Goal: Task Accomplishment & Management: Complete application form

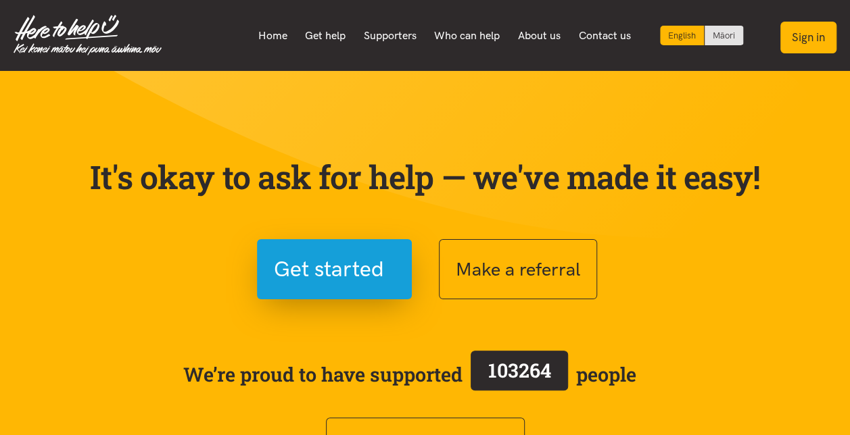
click at [801, 43] on button "Sign in" at bounding box center [808, 38] width 56 height 32
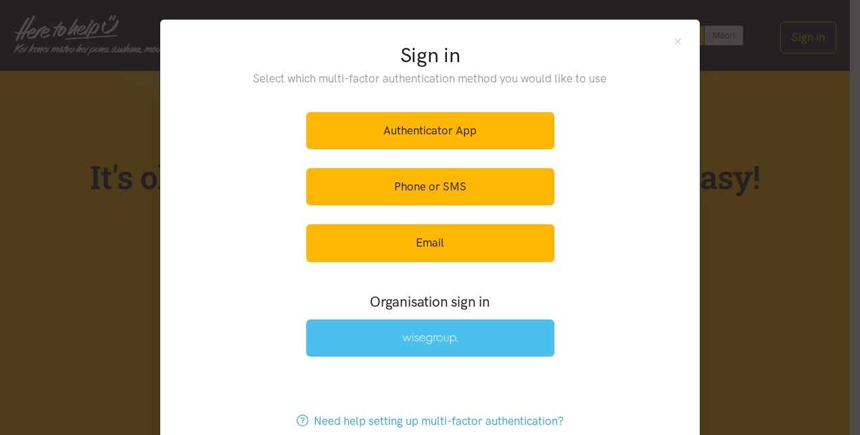
click at [420, 333] on img at bounding box center [429, 338] width 55 height 11
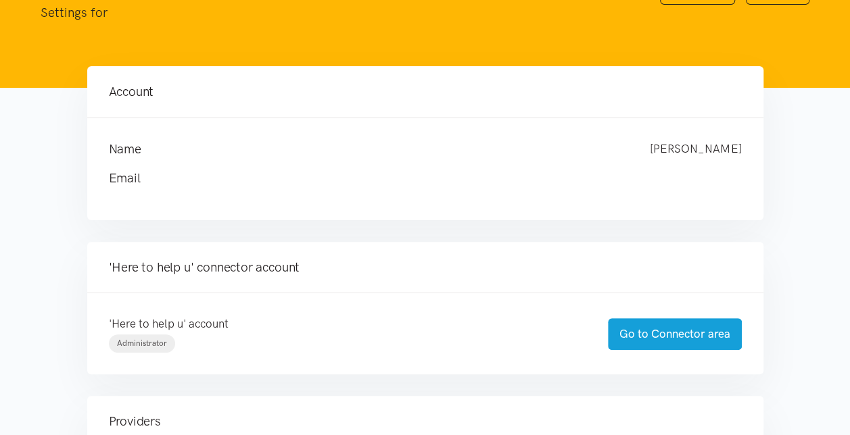
scroll to position [93, 0]
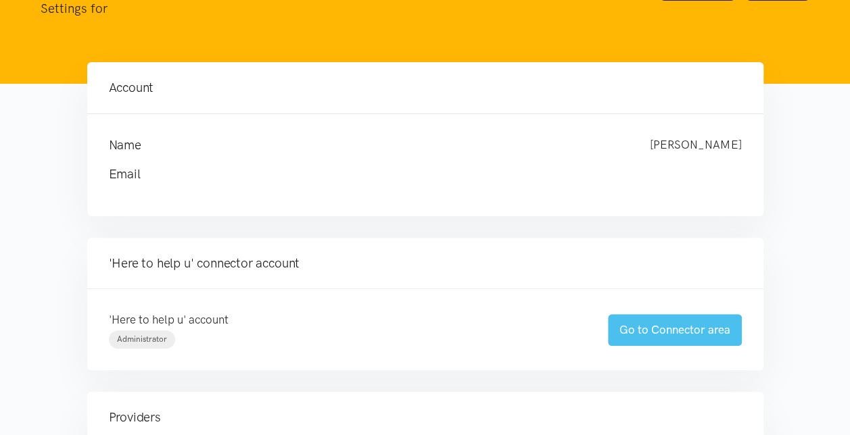
click at [681, 327] on link "Go to Connector area" at bounding box center [675, 330] width 134 height 32
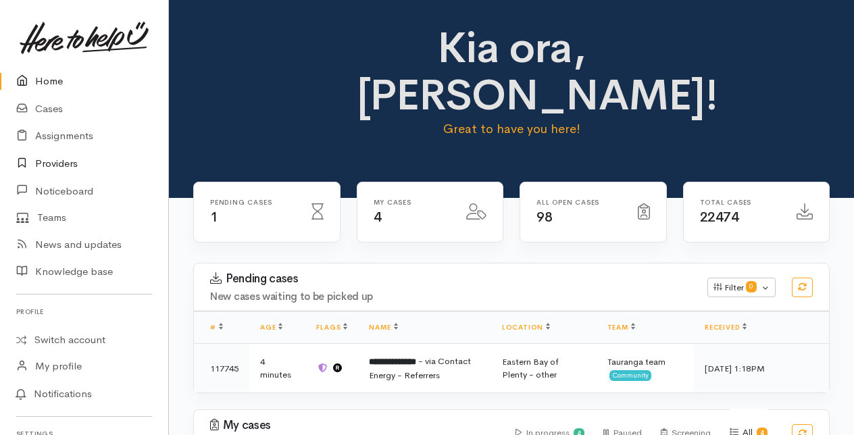
click at [55, 165] on link "Providers" at bounding box center [84, 164] width 168 height 28
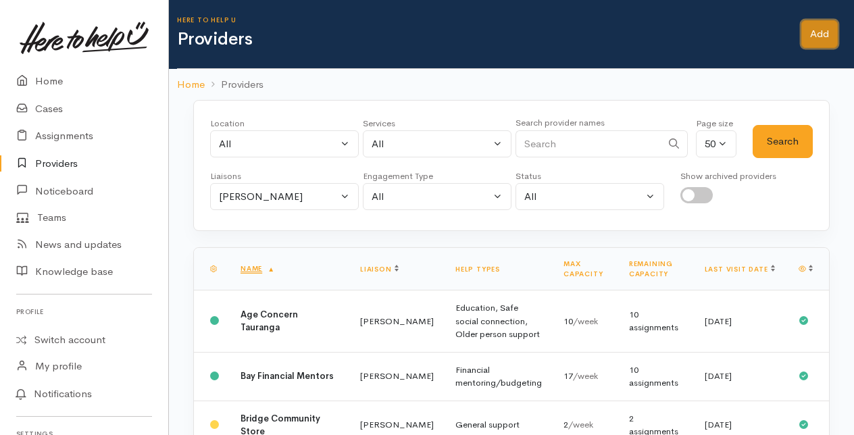
click at [827, 31] on link "Add" at bounding box center [820, 34] width 36 height 28
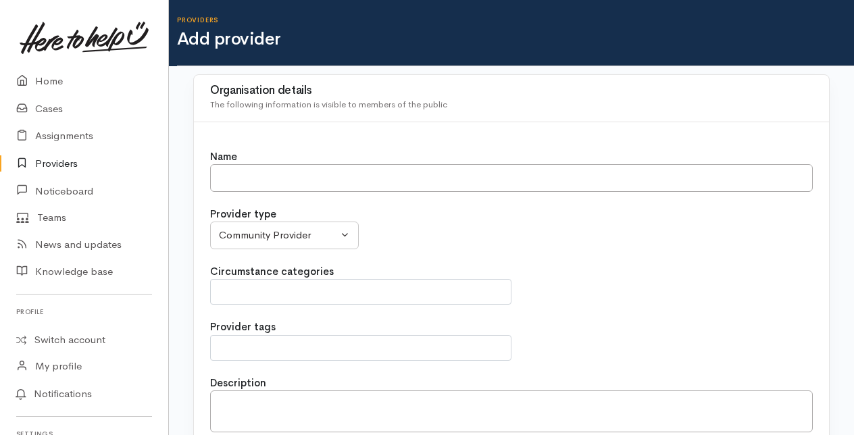
select select
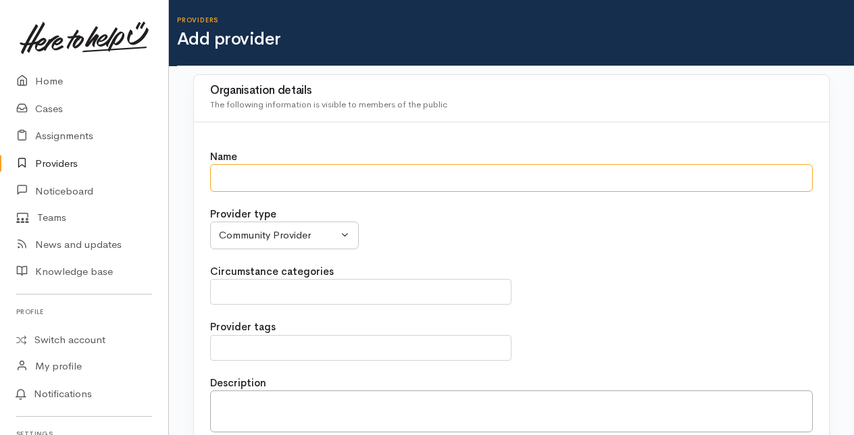
click at [247, 178] on input "Name" at bounding box center [511, 178] width 603 height 28
type input "Volunteering Services - SociaLink"
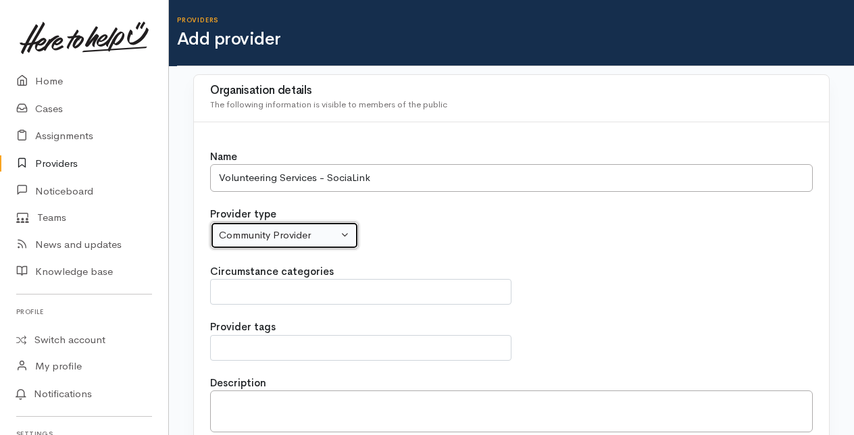
click at [345, 229] on button "Community Provider" at bounding box center [284, 236] width 149 height 28
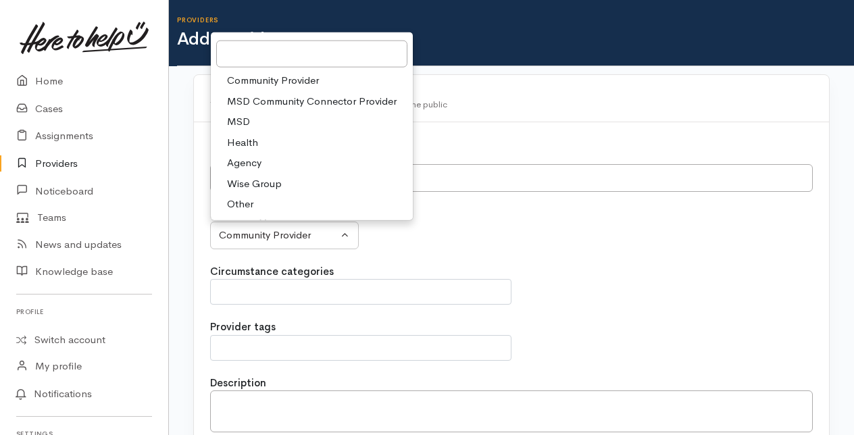
click at [302, 80] on span "Community Provider" at bounding box center [273, 81] width 92 height 16
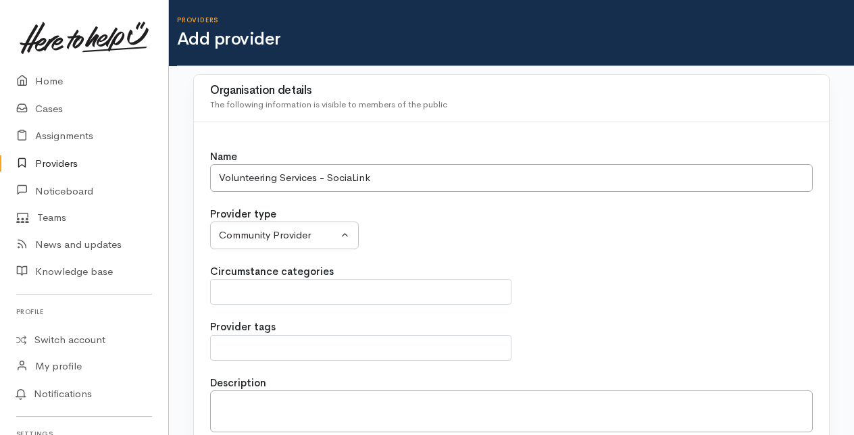
click at [262, 291] on span at bounding box center [361, 292] width 284 height 16
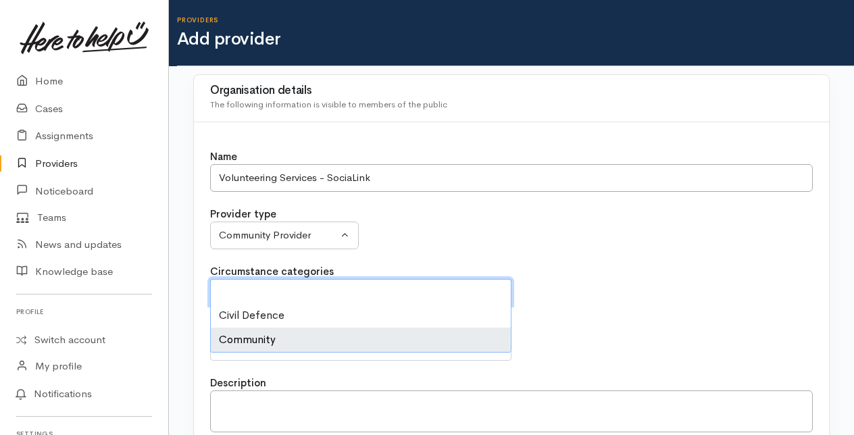
click at [250, 342] on li "Community" at bounding box center [361, 340] width 300 height 24
select select "2"
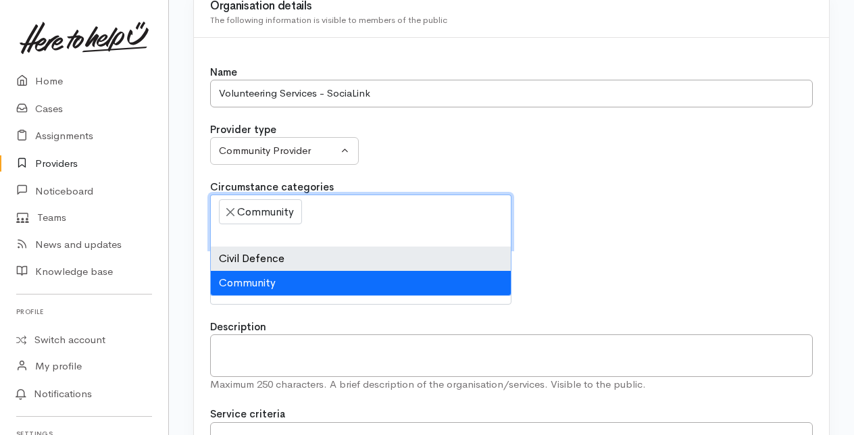
scroll to position [89, 0]
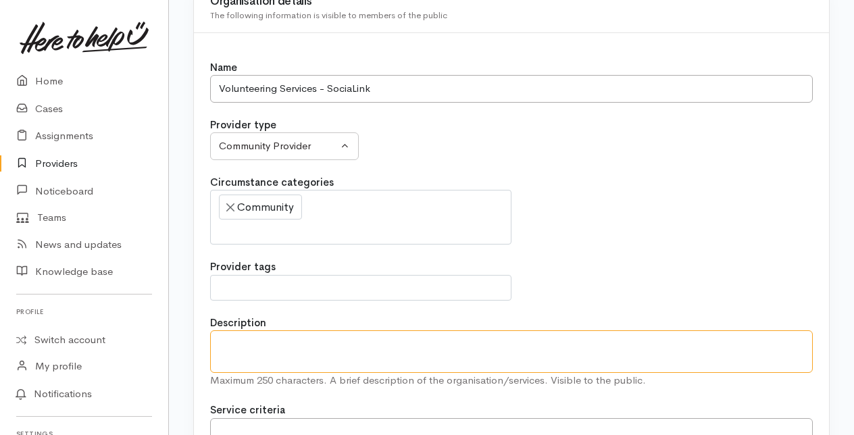
click at [266, 346] on textarea "Description" at bounding box center [511, 351] width 603 height 42
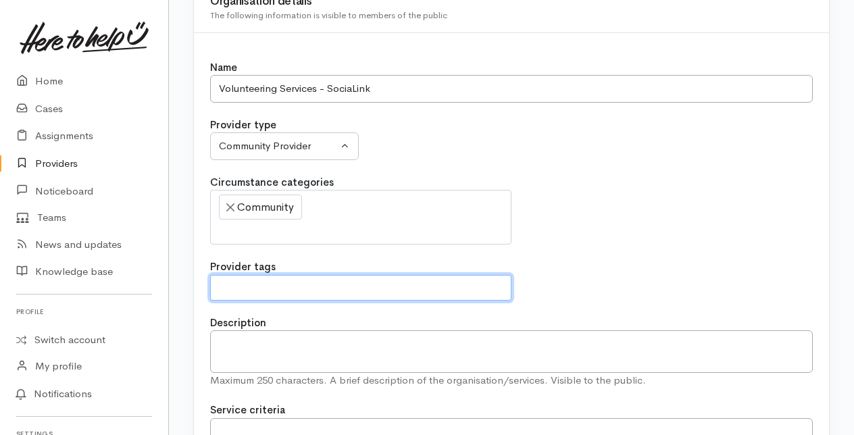
click at [234, 282] on span at bounding box center [361, 288] width 284 height 16
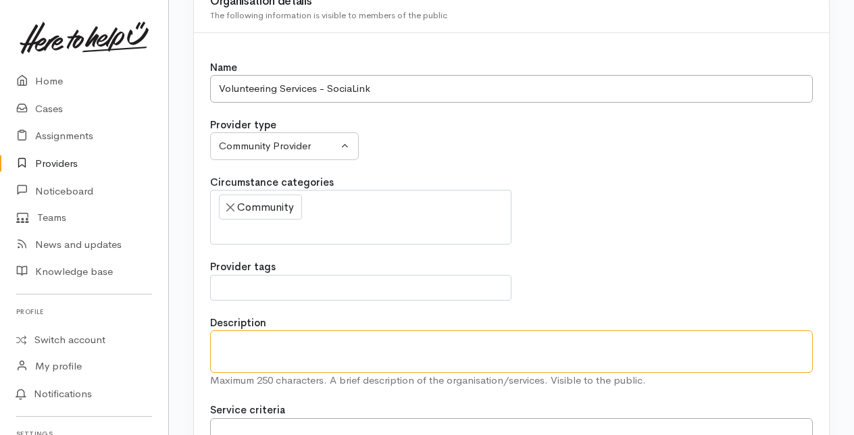
click at [224, 346] on textarea "Description" at bounding box center [511, 351] width 603 height 42
click at [230, 341] on textarea "Description" at bounding box center [511, 351] width 603 height 42
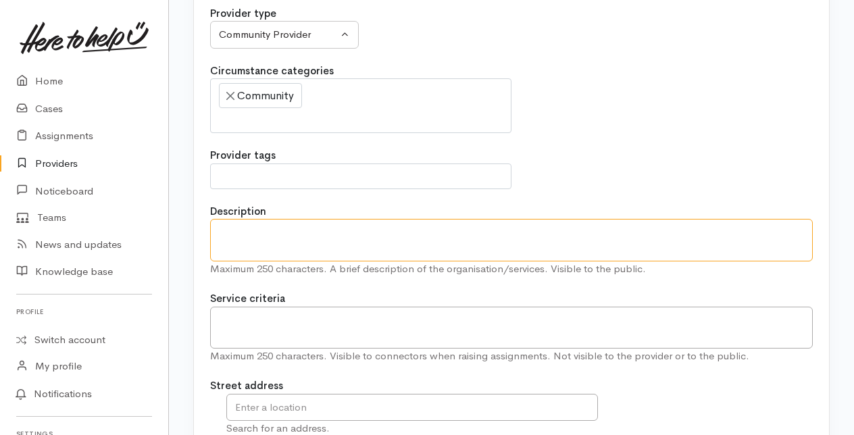
scroll to position [201, 0]
type textarea "Service for anyone wishing to volunteer in the community."
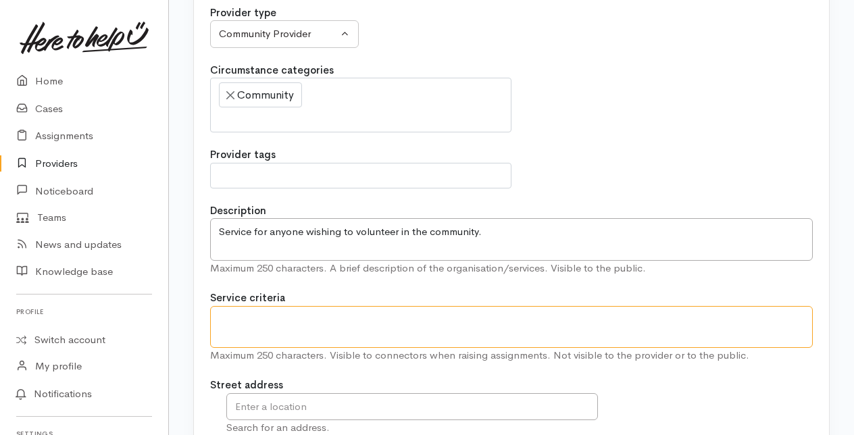
click at [226, 311] on textarea at bounding box center [511, 327] width 603 height 42
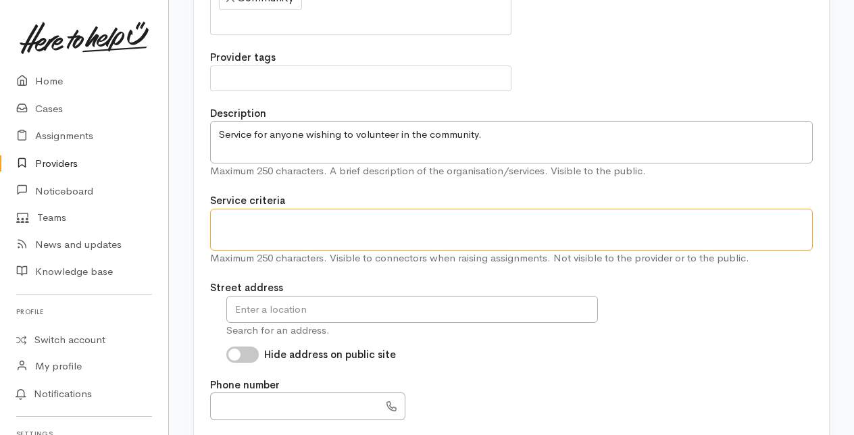
scroll to position [332, 0]
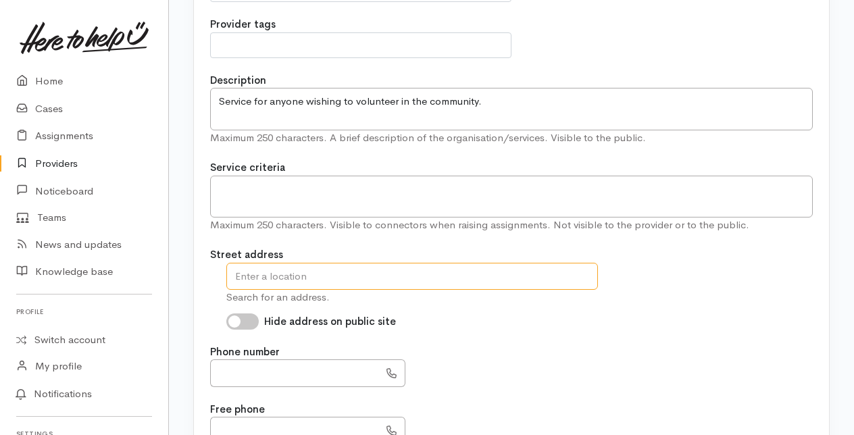
click at [246, 276] on input "text" at bounding box center [412, 277] width 372 height 28
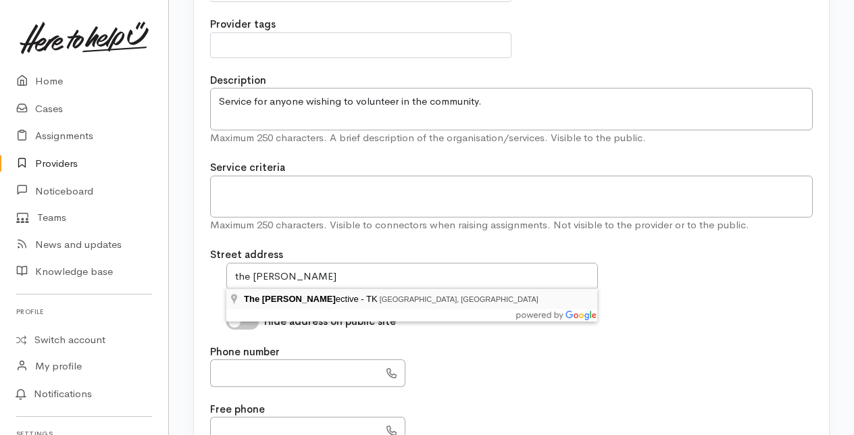
type input "The Kollective - TK 17th Avenue, Tauranga South, Tauranga, New Zealand"
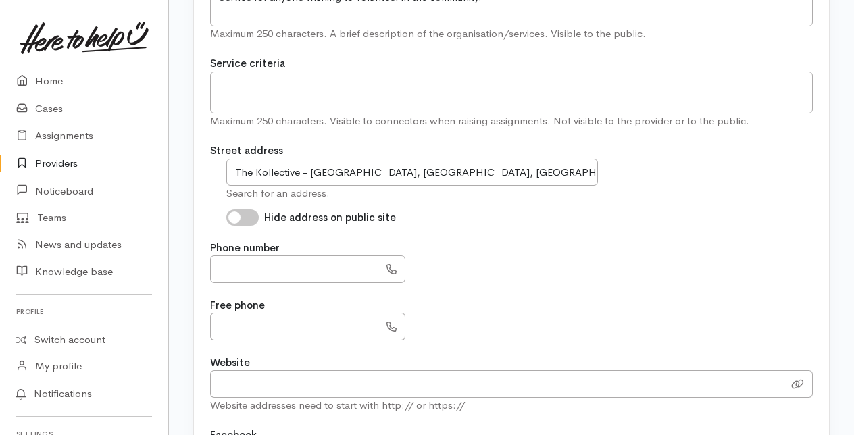
scroll to position [469, 0]
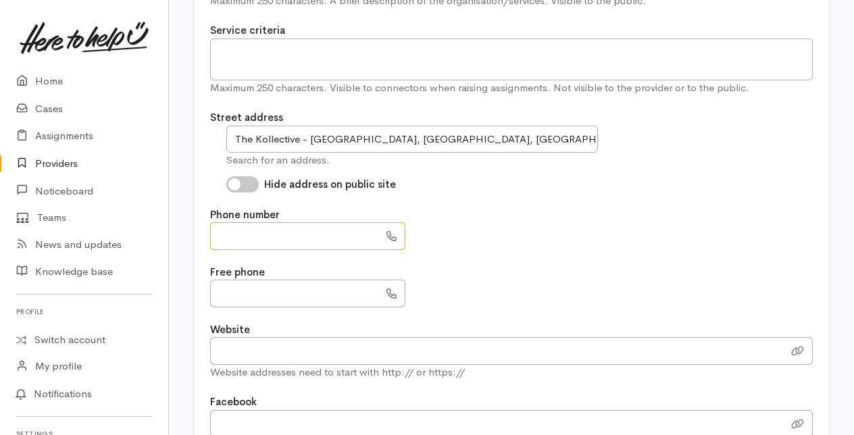
click at [223, 230] on input "text" at bounding box center [294, 236] width 169 height 28
click at [222, 235] on input "text" at bounding box center [294, 236] width 169 height 28
click at [224, 235] on input "text" at bounding box center [294, 236] width 169 height 28
click at [220, 235] on input "text" at bounding box center [294, 236] width 169 height 28
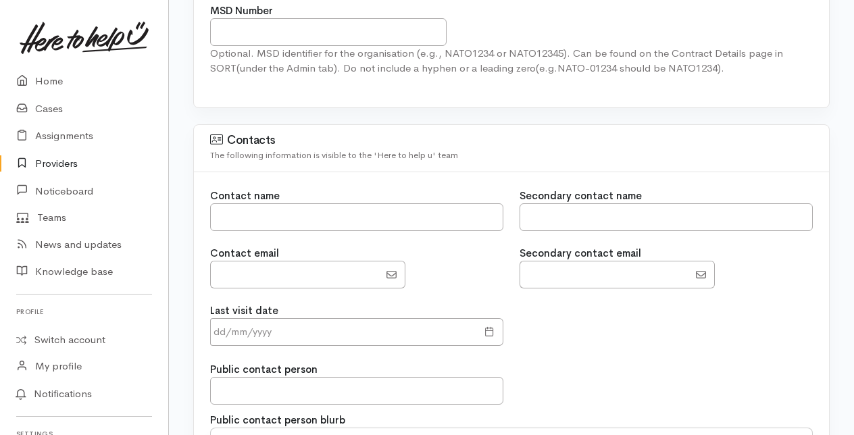
scroll to position [938, 0]
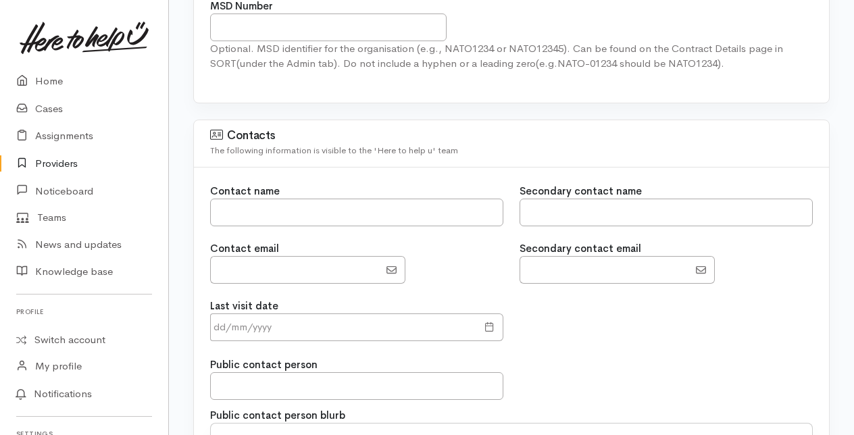
type input "*********"
click at [228, 199] on input "text" at bounding box center [356, 213] width 293 height 28
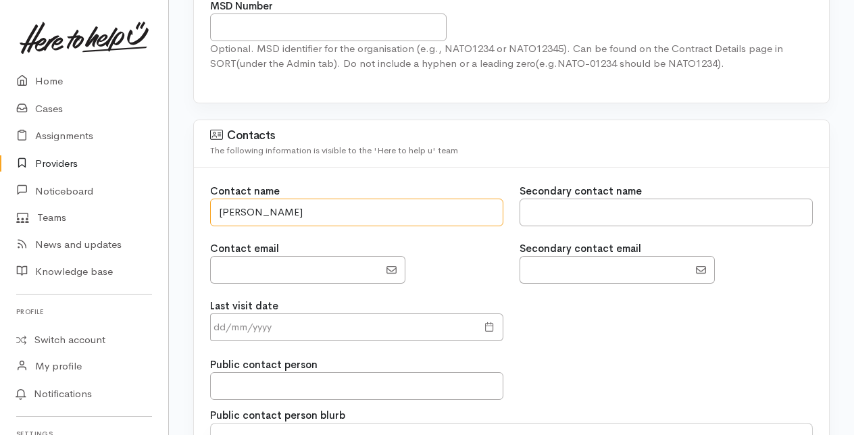
type input "Angela Wallace"
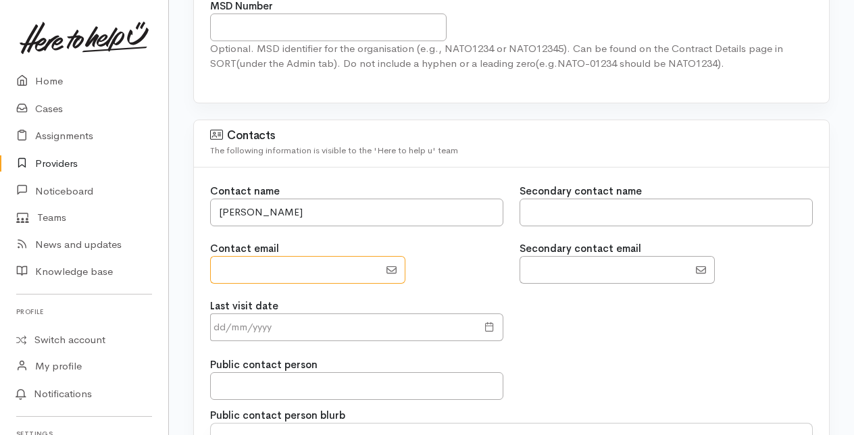
click at [220, 267] on input "EmailAddress" at bounding box center [294, 270] width 169 height 28
type input "Angela@socialink.org.nz"
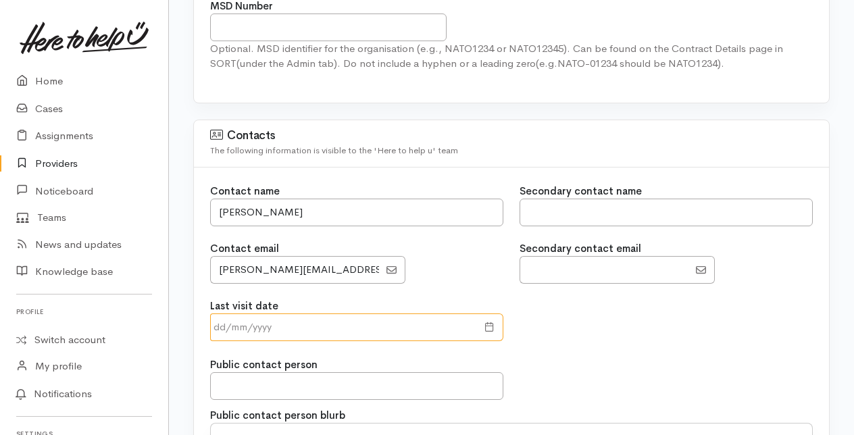
click at [285, 324] on input "text" at bounding box center [343, 328] width 267 height 28
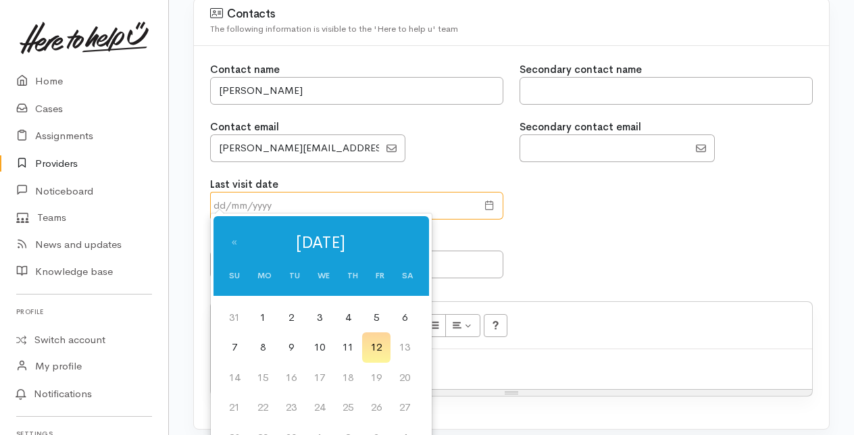
scroll to position [1061, 0]
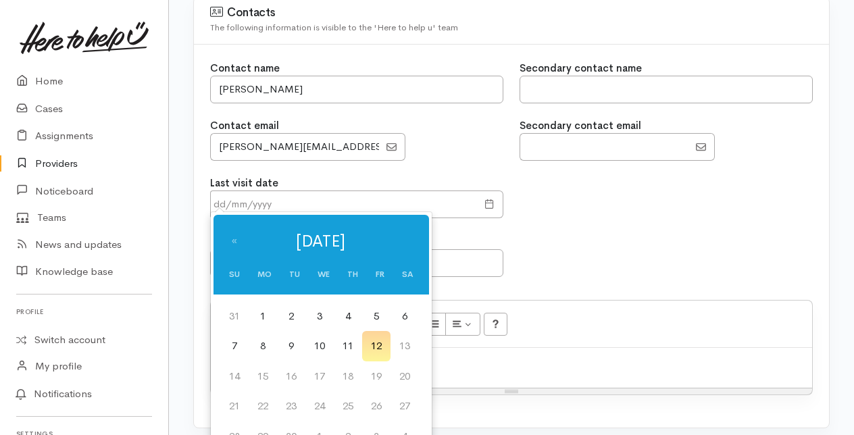
click at [383, 341] on td "12" at bounding box center [376, 346] width 28 height 30
type input "12 Sep 2025"
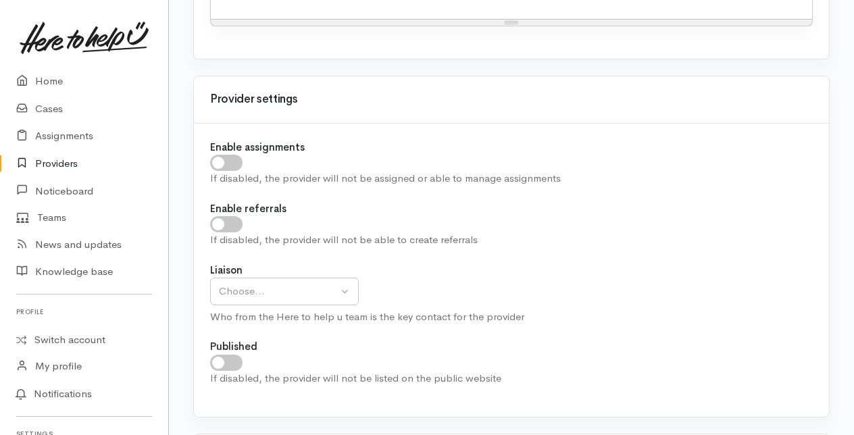
scroll to position [1437, 0]
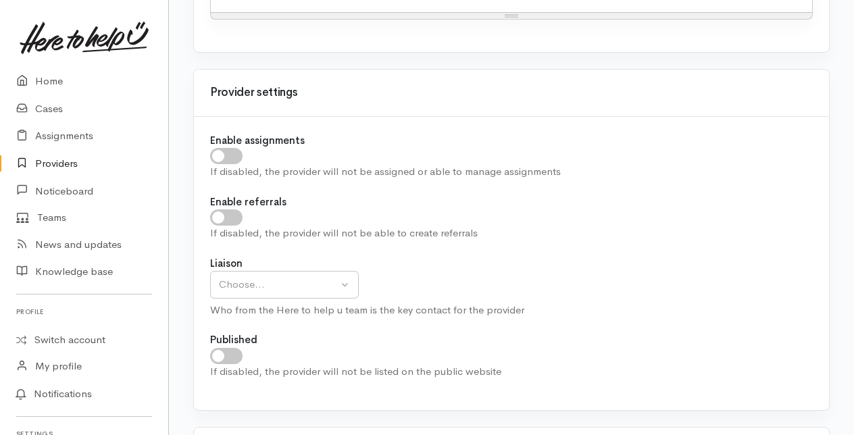
click at [225, 148] on input "checkbox" at bounding box center [226, 156] width 32 height 16
checkbox input "true"
click at [223, 201] on label "Enable referrals" at bounding box center [248, 203] width 76 height 16
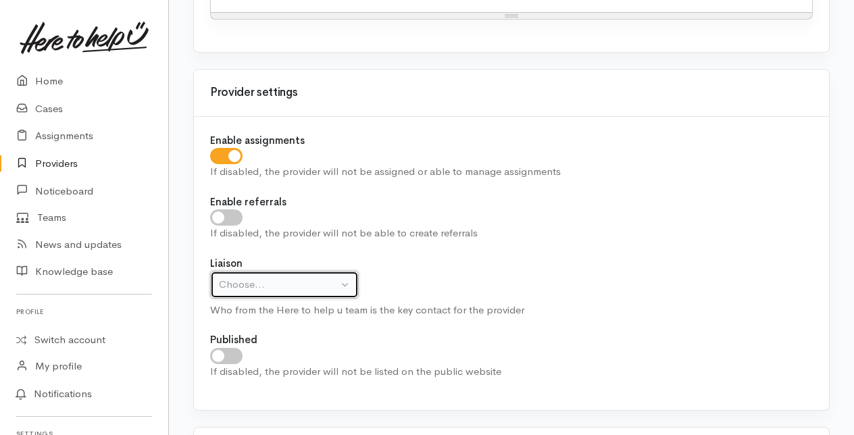
click at [277, 277] on div "Choose..." at bounding box center [278, 285] width 119 height 16
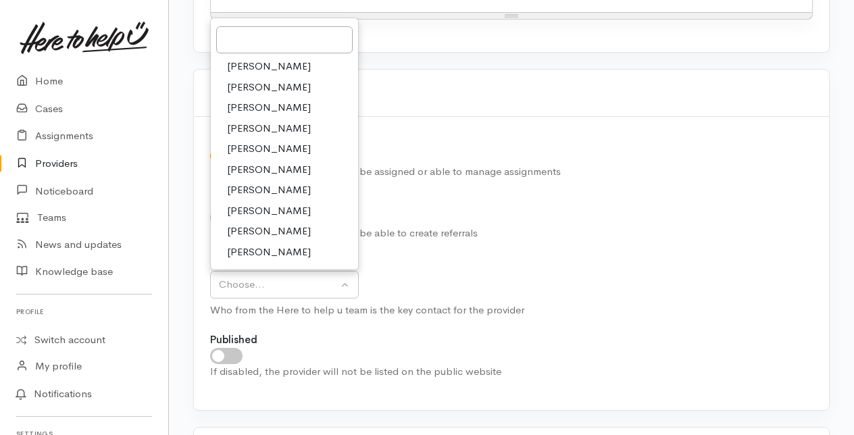
click at [257, 100] on span "[PERSON_NAME]" at bounding box center [269, 108] width 84 height 16
select select "205"
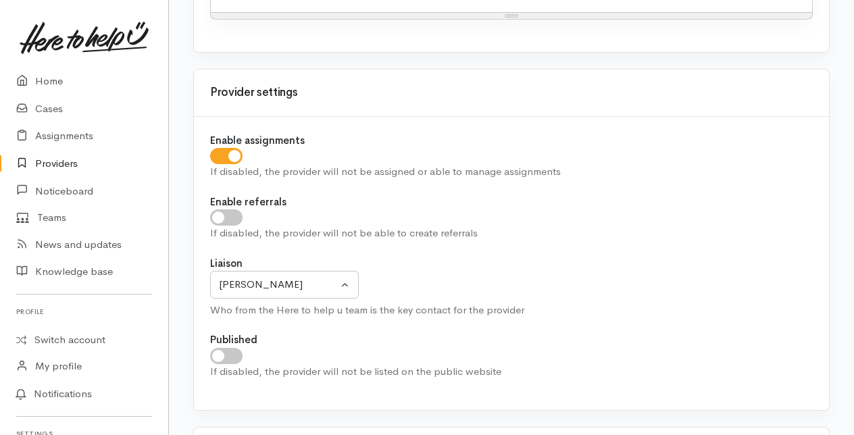
click at [227, 210] on input "checkbox" at bounding box center [226, 218] width 32 height 16
checkbox input "true"
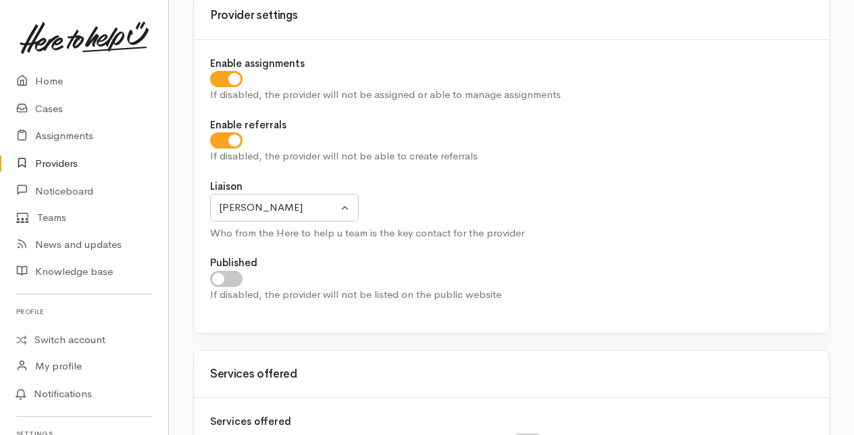
click at [228, 271] on input "checkbox" at bounding box center [226, 279] width 32 height 16
checkbox input "true"
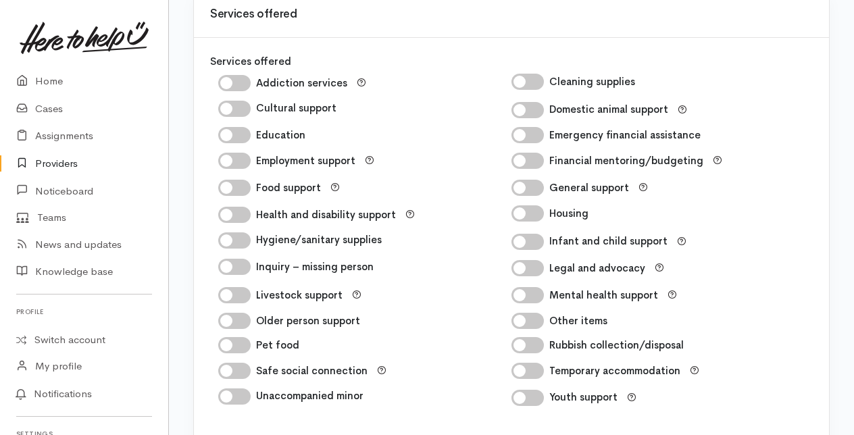
scroll to position [1875, 0]
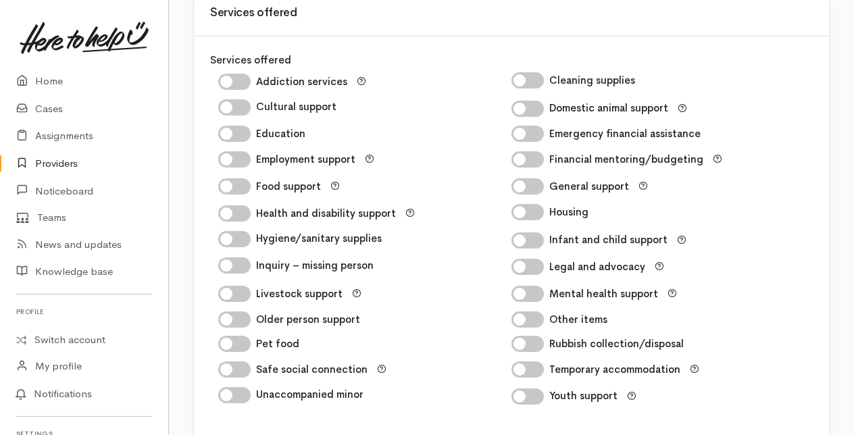
click at [233, 362] on input "Safe social connection" at bounding box center [234, 370] width 32 height 16
checkbox input "true"
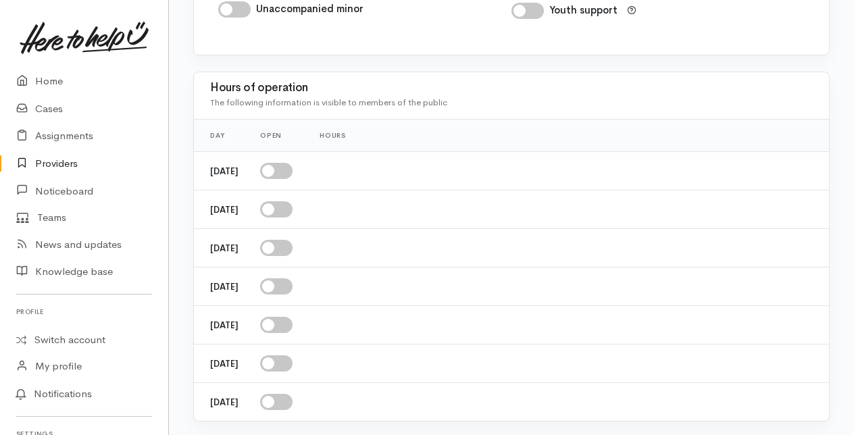
scroll to position [2263, 0]
click at [293, 162] on input "checkbox" at bounding box center [276, 170] width 32 height 16
checkbox input "true"
click at [293, 201] on input "checkbox" at bounding box center [276, 209] width 32 height 16
checkbox input "true"
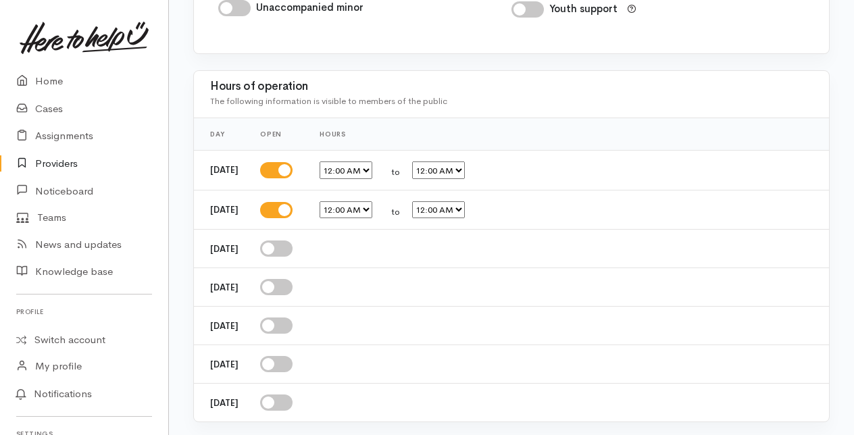
click at [293, 241] on input "checkbox" at bounding box center [276, 249] width 32 height 16
checkbox input "true"
click at [293, 280] on input "checkbox" at bounding box center [276, 288] width 32 height 16
checkbox input "true"
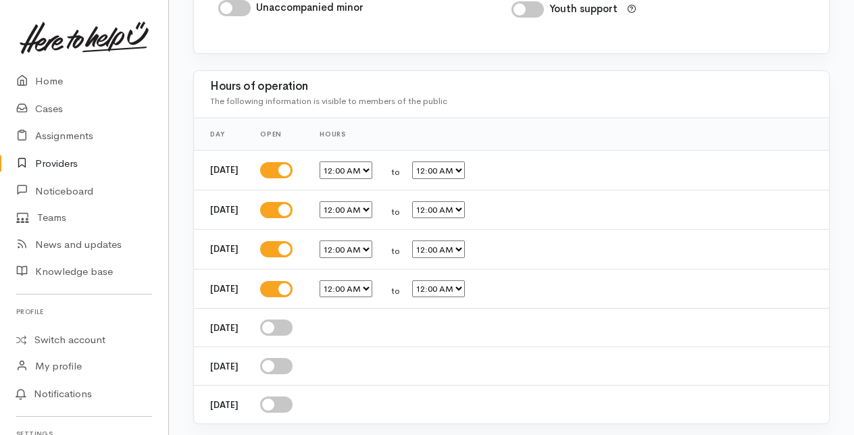
click at [293, 320] on input "checkbox" at bounding box center [276, 328] width 32 height 16
checkbox input "true"
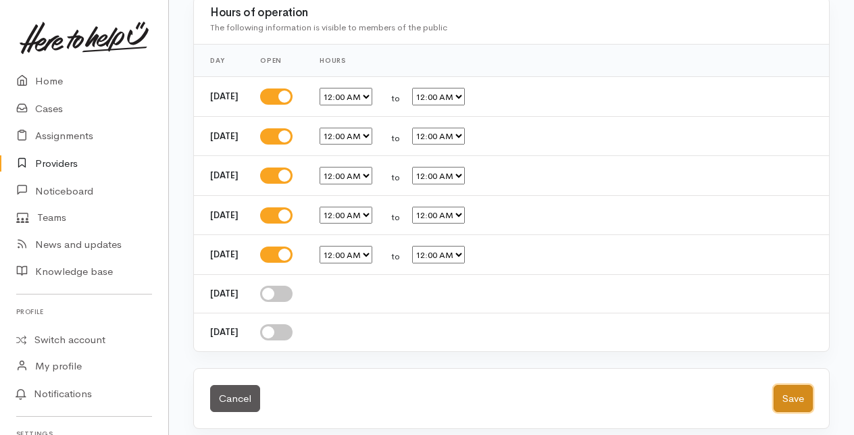
click at [788, 390] on button "Save" at bounding box center [793, 399] width 39 height 28
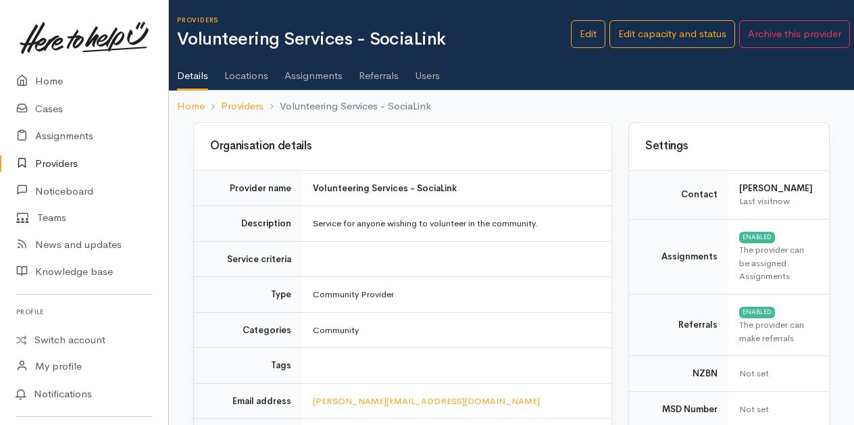
click at [255, 75] on link "Locations" at bounding box center [246, 71] width 44 height 38
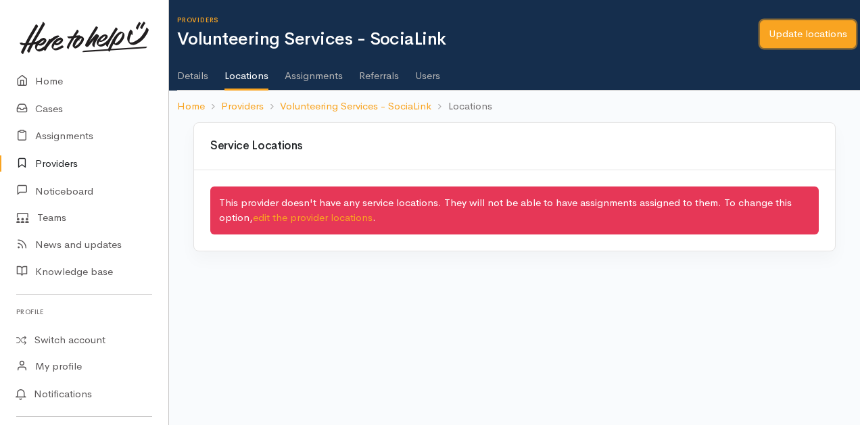
click at [815, 34] on link "Update locations" at bounding box center [808, 34] width 96 height 28
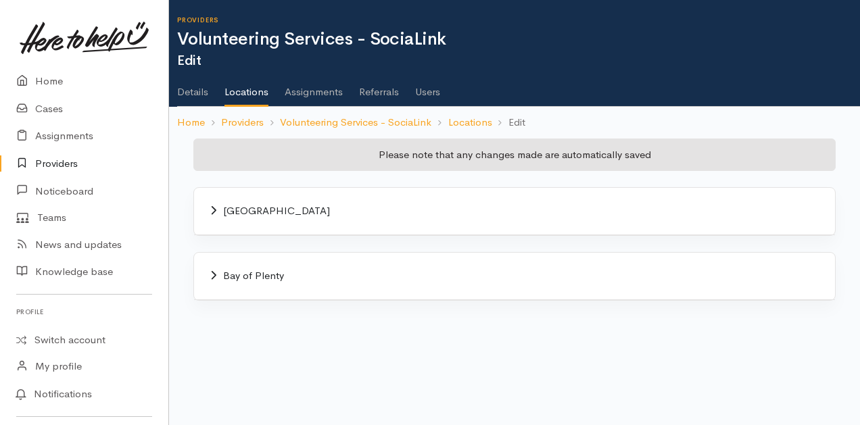
click at [239, 272] on span "Bay of Plenty" at bounding box center [253, 275] width 61 height 13
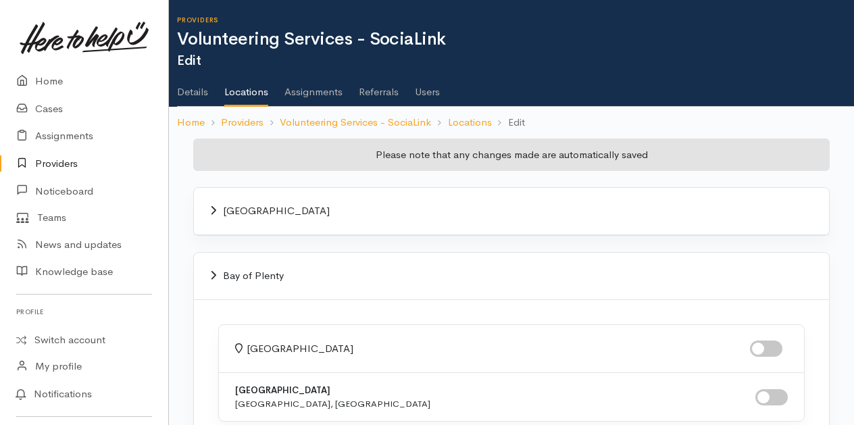
click at [759, 345] on input "checkbox" at bounding box center [766, 349] width 32 height 16
checkbox input "true"
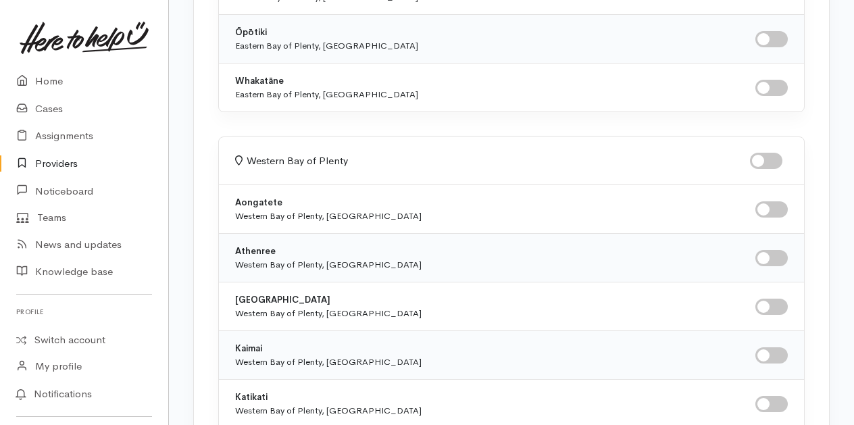
scroll to position [627, 0]
click at [769, 155] on input "checkbox" at bounding box center [766, 160] width 32 height 16
checkbox input "true"
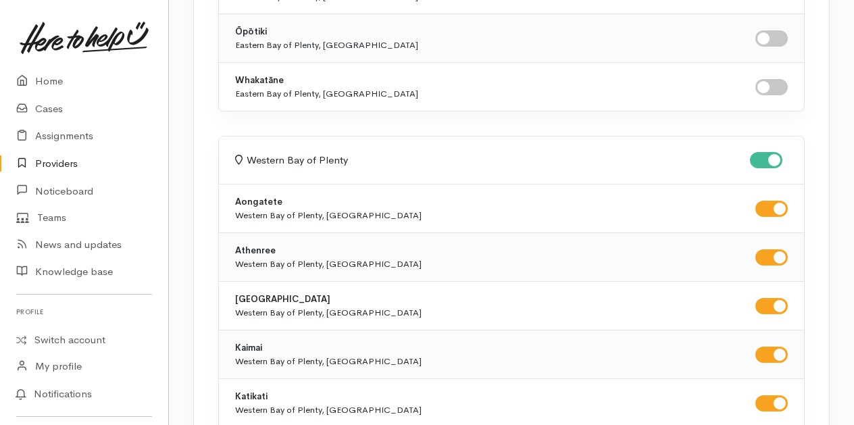
checkbox input "true"
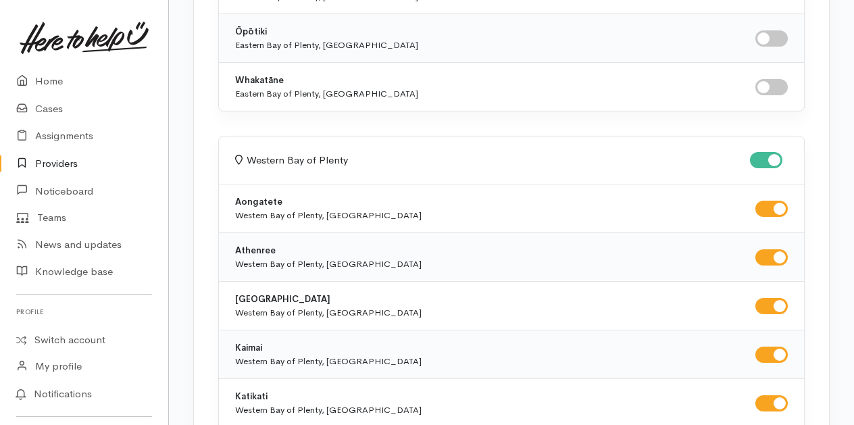
checkbox input "true"
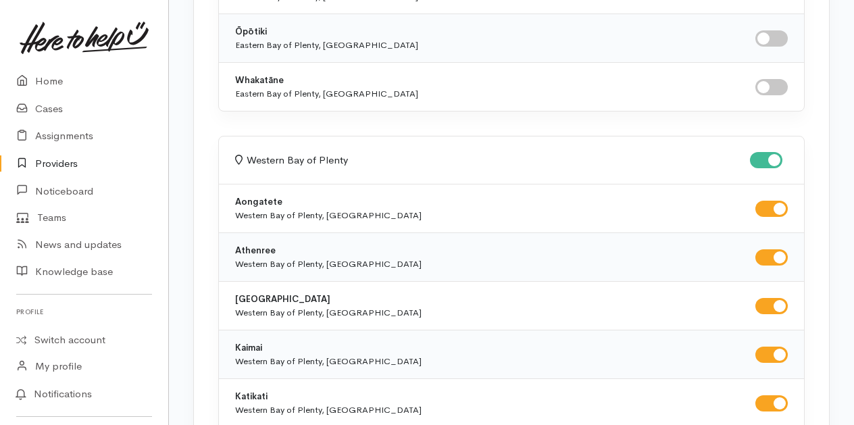
checkbox input "true"
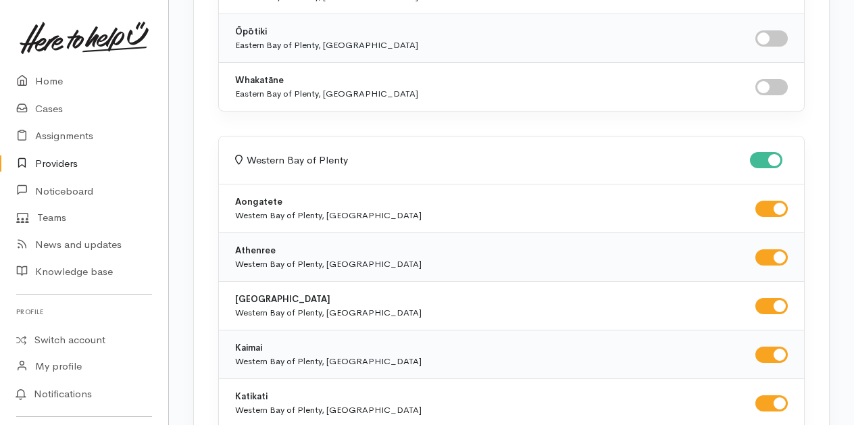
checkbox input "true"
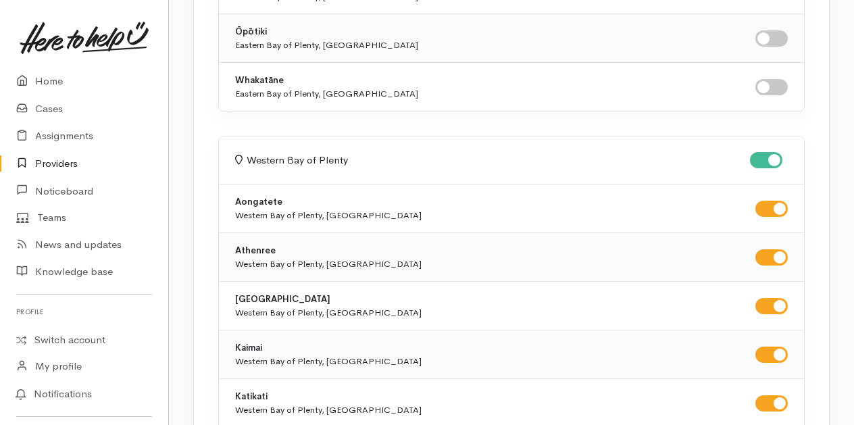
checkbox input "true"
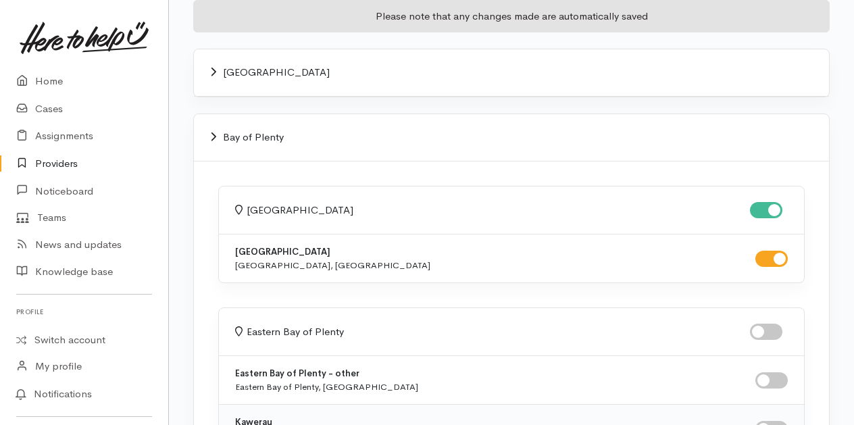
scroll to position [0, 0]
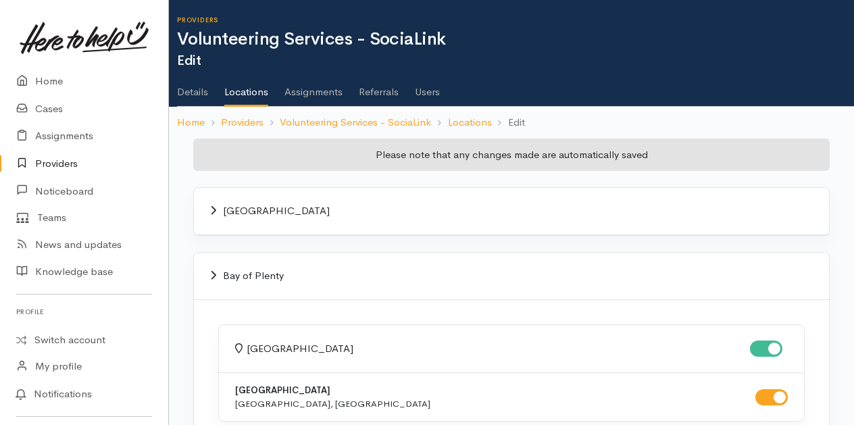
click at [428, 92] on link "Users" at bounding box center [427, 87] width 25 height 38
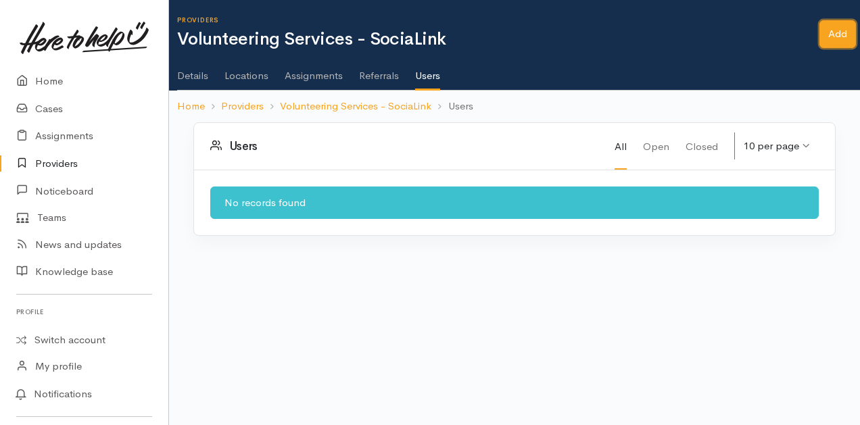
click at [829, 37] on link "Add" at bounding box center [837, 34] width 36 height 28
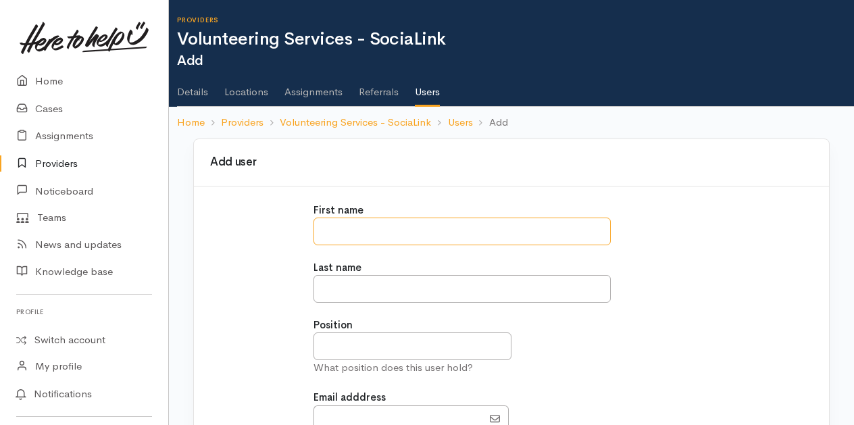
click at [337, 237] on input "text" at bounding box center [462, 232] width 297 height 28
type input "******"
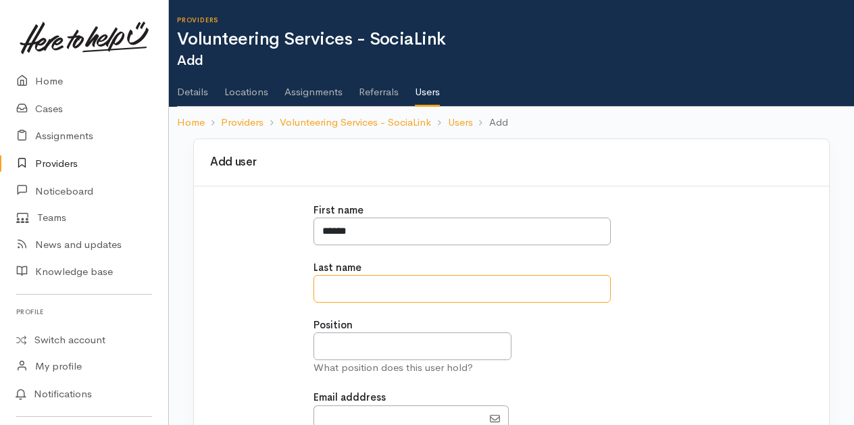
click at [326, 291] on input "text" at bounding box center [462, 289] width 297 height 28
type input "*******"
click at [325, 344] on input "text" at bounding box center [413, 347] width 198 height 28
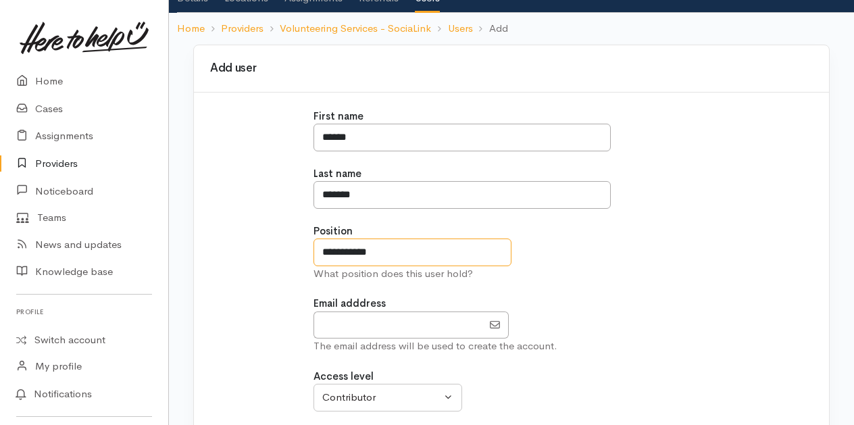
type input "**********"
click at [326, 330] on input "EmailAddress" at bounding box center [398, 326] width 169 height 28
type input "Angela@socialink.org.nz"
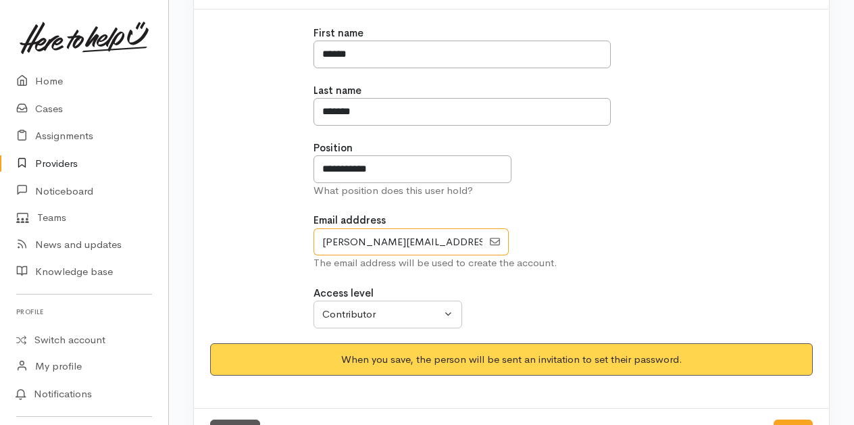
scroll to position [178, 0]
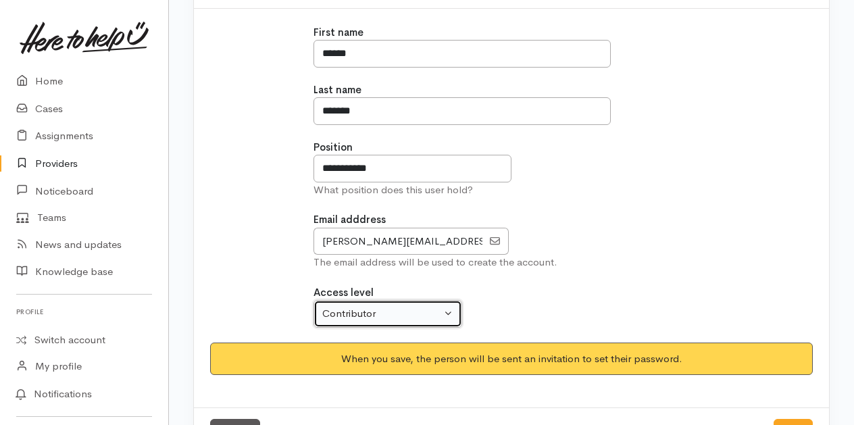
click at [446, 310] on button "Contributor" at bounding box center [388, 314] width 149 height 28
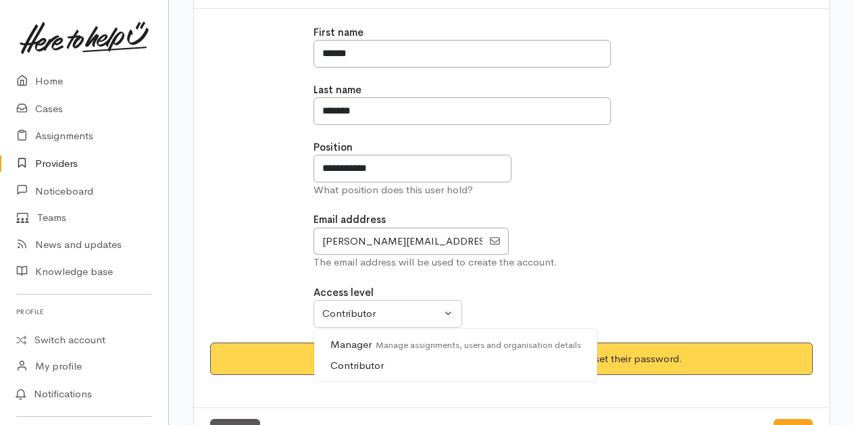
click at [363, 340] on span "Manager Manage assignments, users and organisation details" at bounding box center [455, 345] width 251 height 16
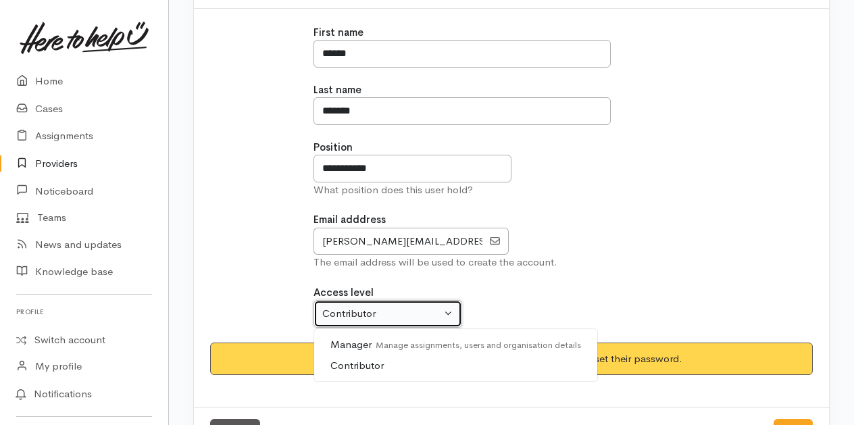
select select "true"
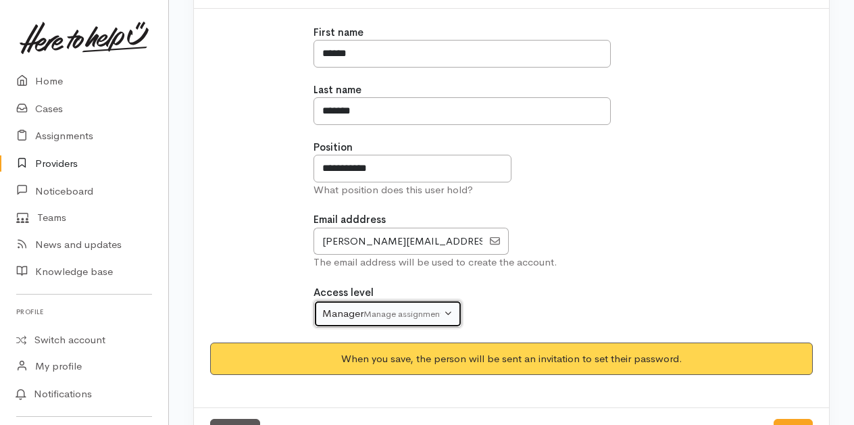
scroll to position [222, 0]
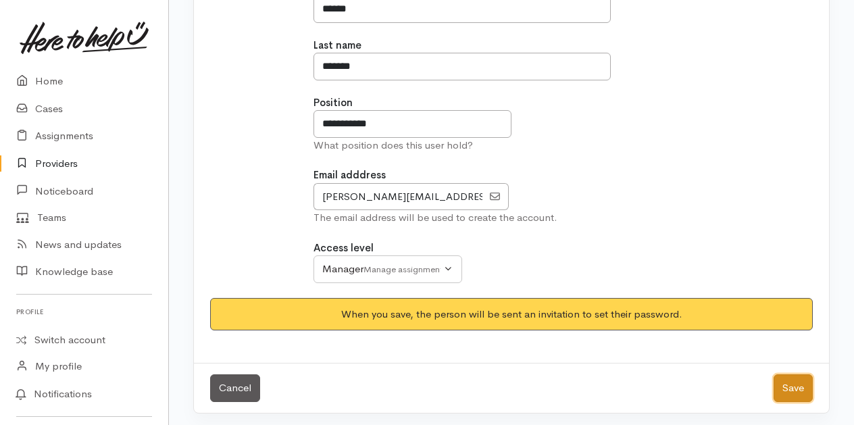
click at [789, 385] on button "Save" at bounding box center [793, 388] width 39 height 28
click at [793, 388] on button "Save" at bounding box center [793, 388] width 39 height 28
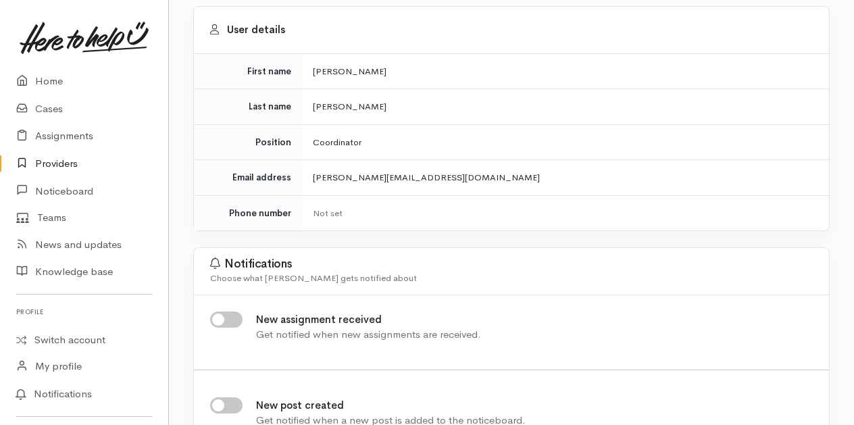
scroll to position [146, 0]
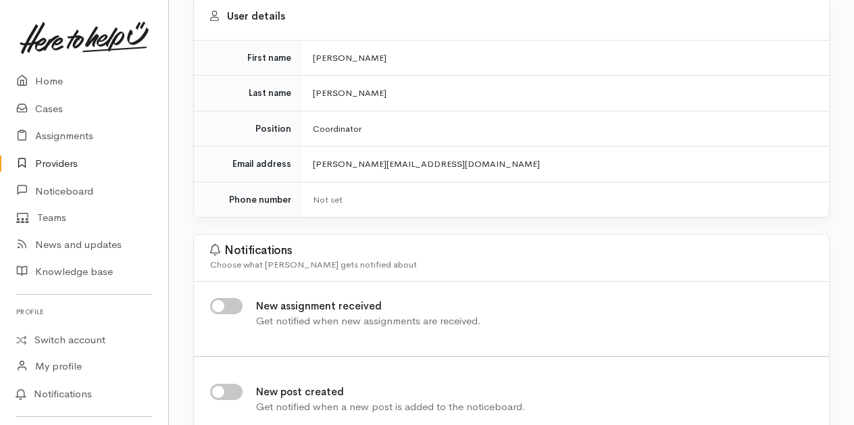
click at [226, 298] on input "New assignment received" at bounding box center [226, 306] width 32 height 16
checkbox input "true"
click at [49, 82] on link "Home" at bounding box center [84, 82] width 168 height 28
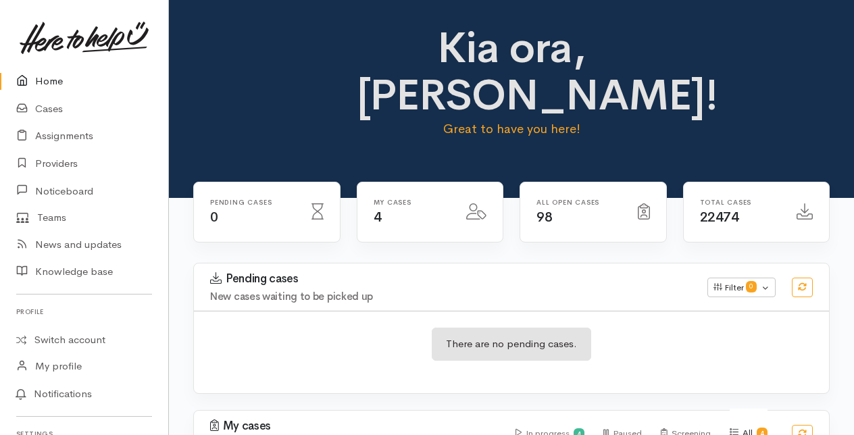
click at [47, 80] on link "Home" at bounding box center [84, 82] width 168 height 28
click at [44, 79] on link "Home" at bounding box center [84, 82] width 168 height 28
click at [58, 161] on link "Providers" at bounding box center [84, 164] width 168 height 28
